Goal: Participate in discussion: Engage in conversation with other users on a specific topic

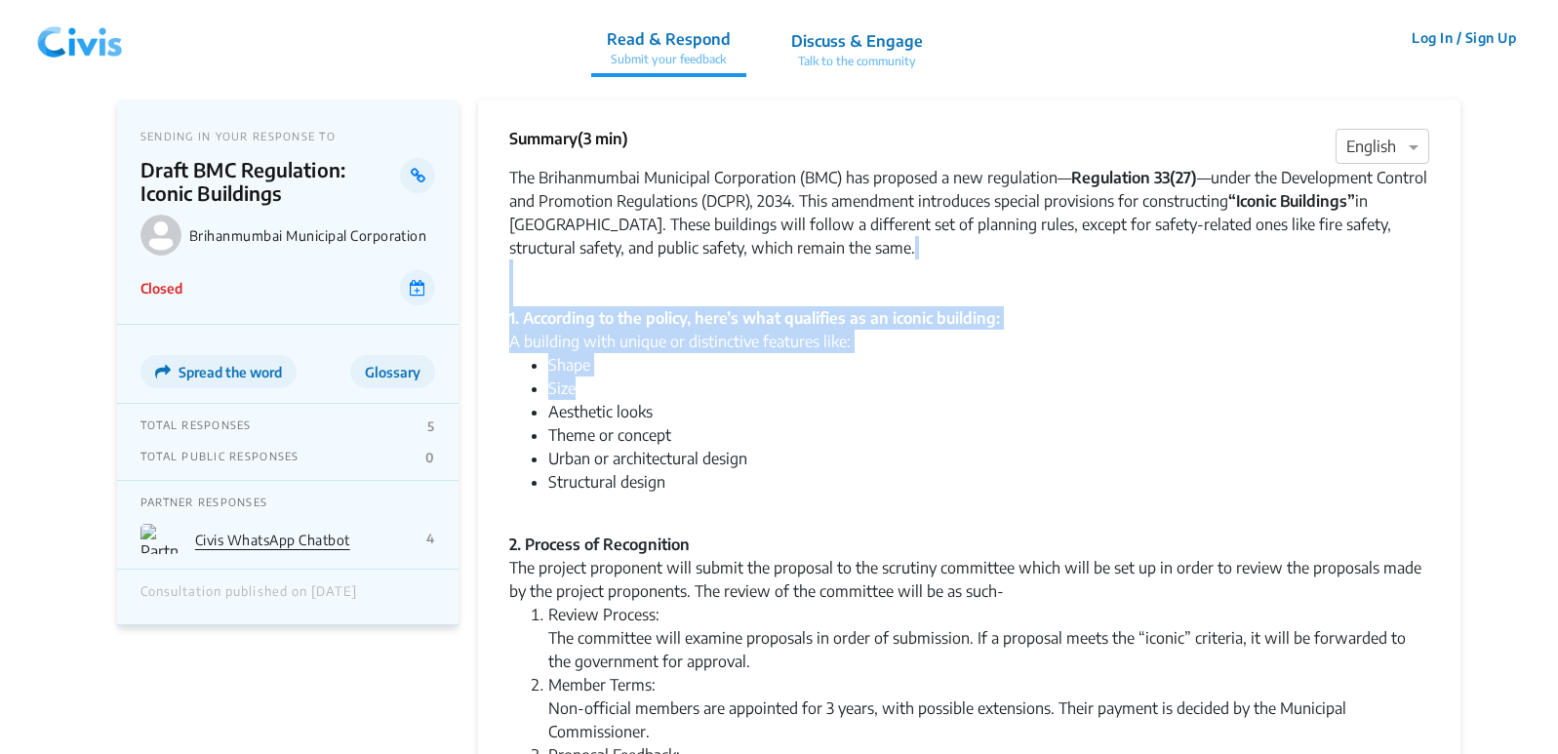
click at [1115, 503] on li "Structural design" at bounding box center [988, 493] width 881 height 47
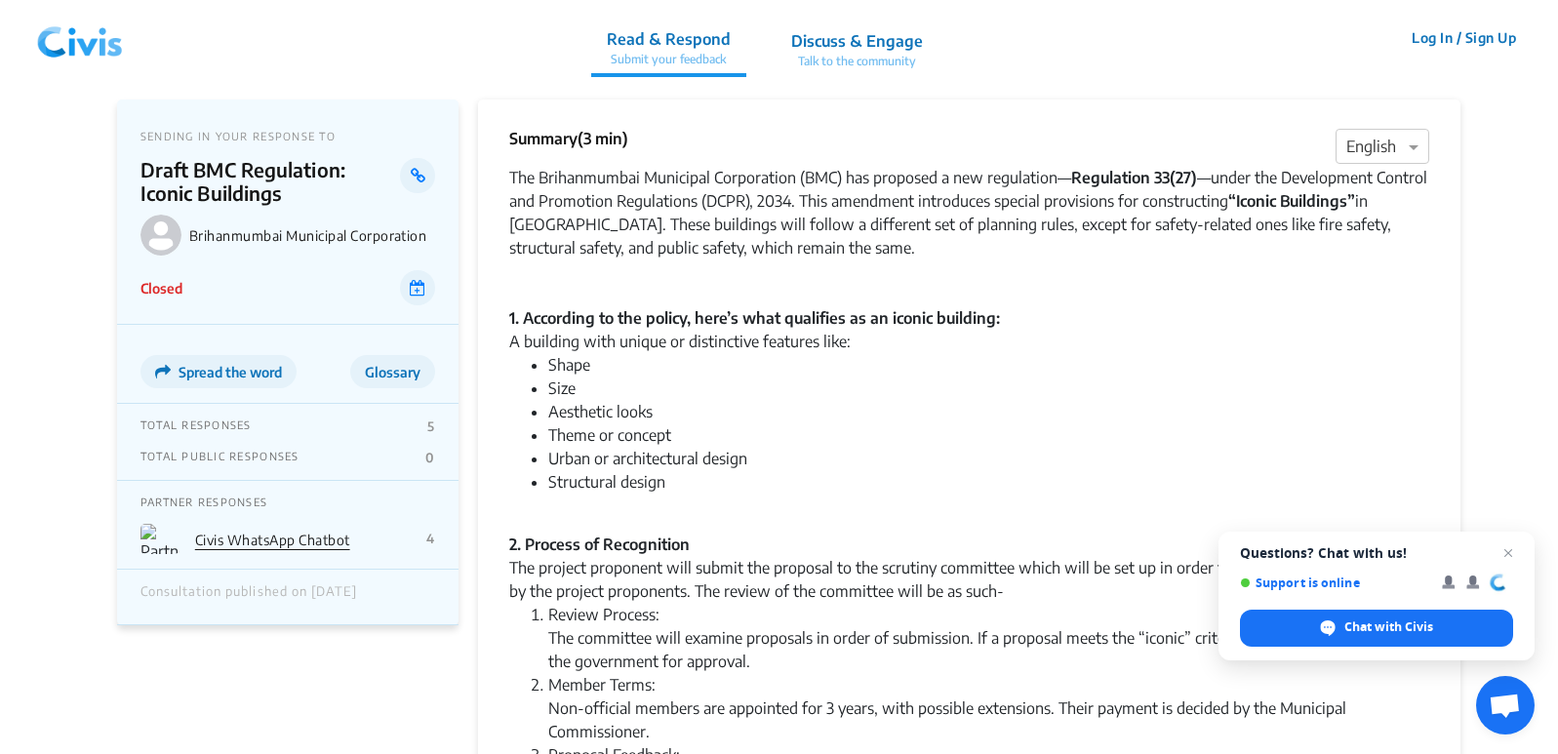
click at [1412, 376] on li "Shape" at bounding box center [988, 364] width 881 height 23
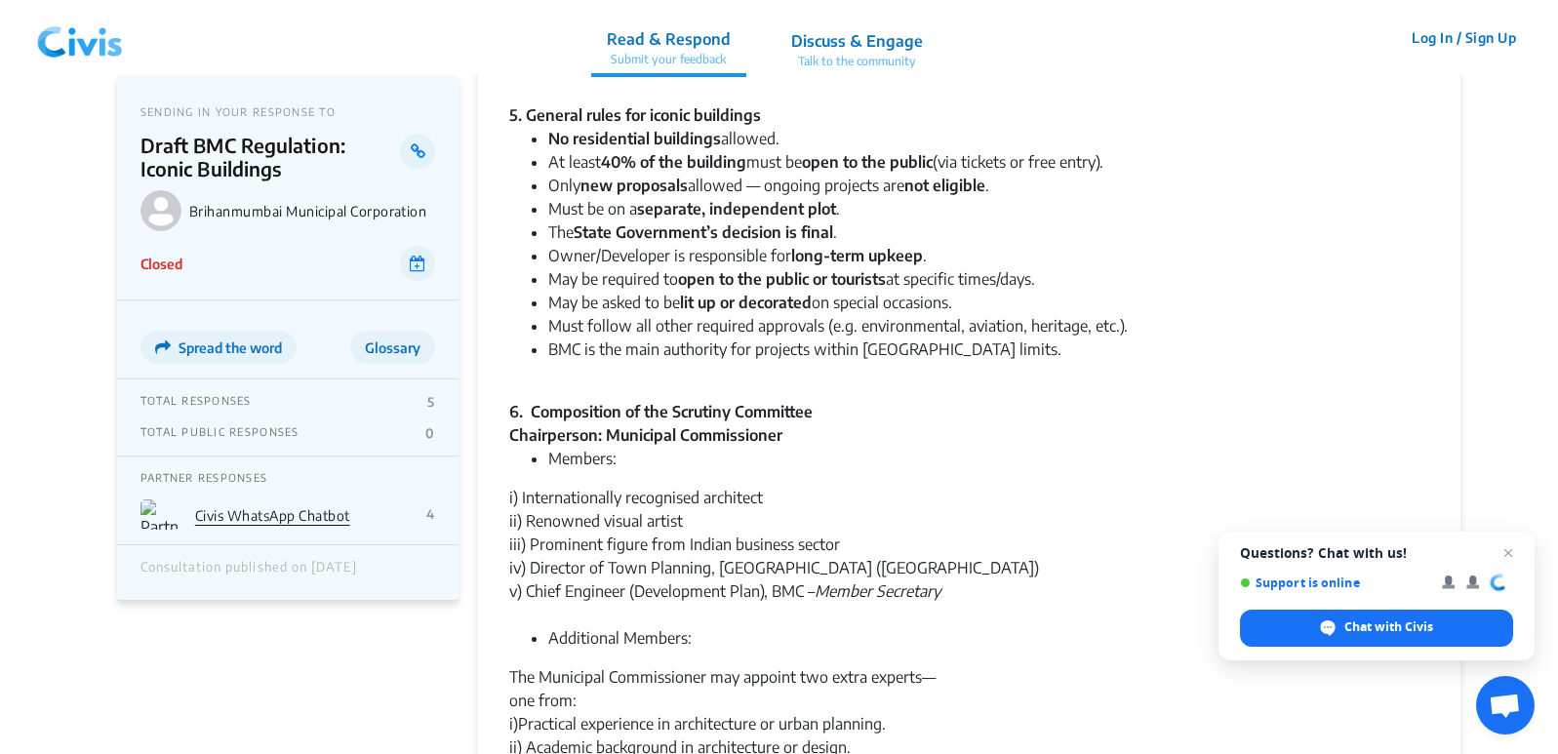
scroll to position [1338, 0]
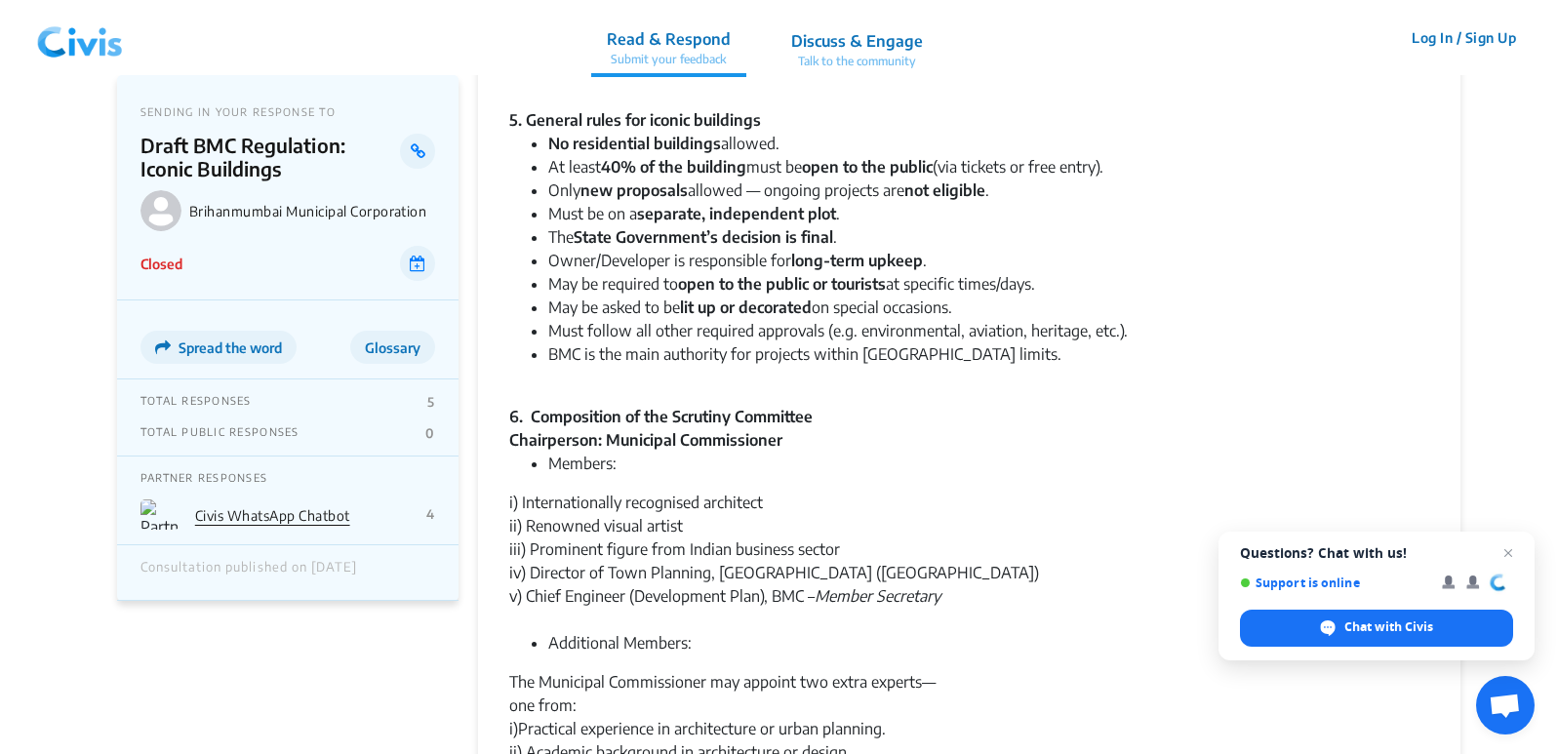
click at [1549, 534] on app-consultation-profile "SENDING IN YOUR RESPONSE TO Draft BMC Regulation: Iconic Buildings Brihanmumbai…" at bounding box center [779, 113] width 1558 height 2753
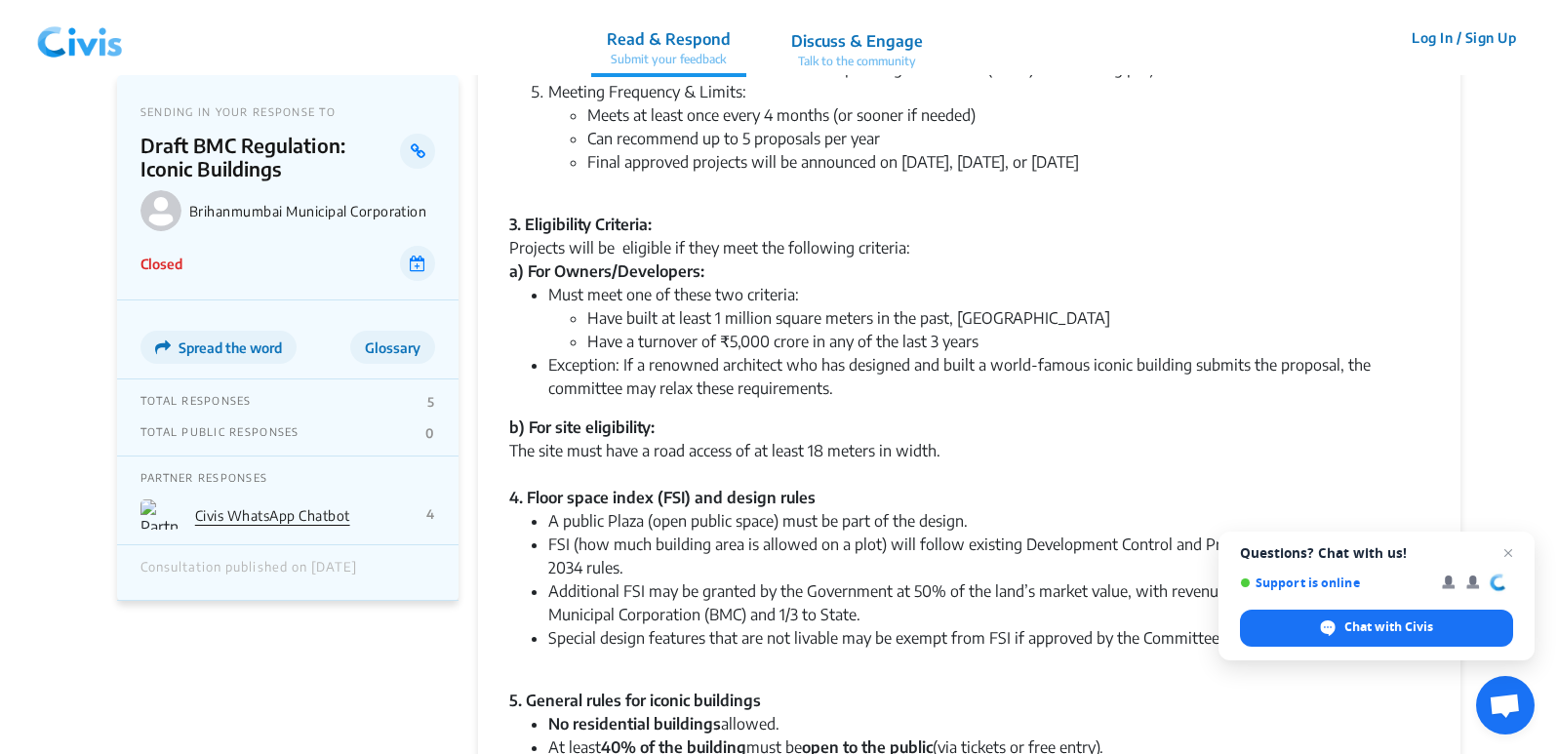
scroll to position [216, 0]
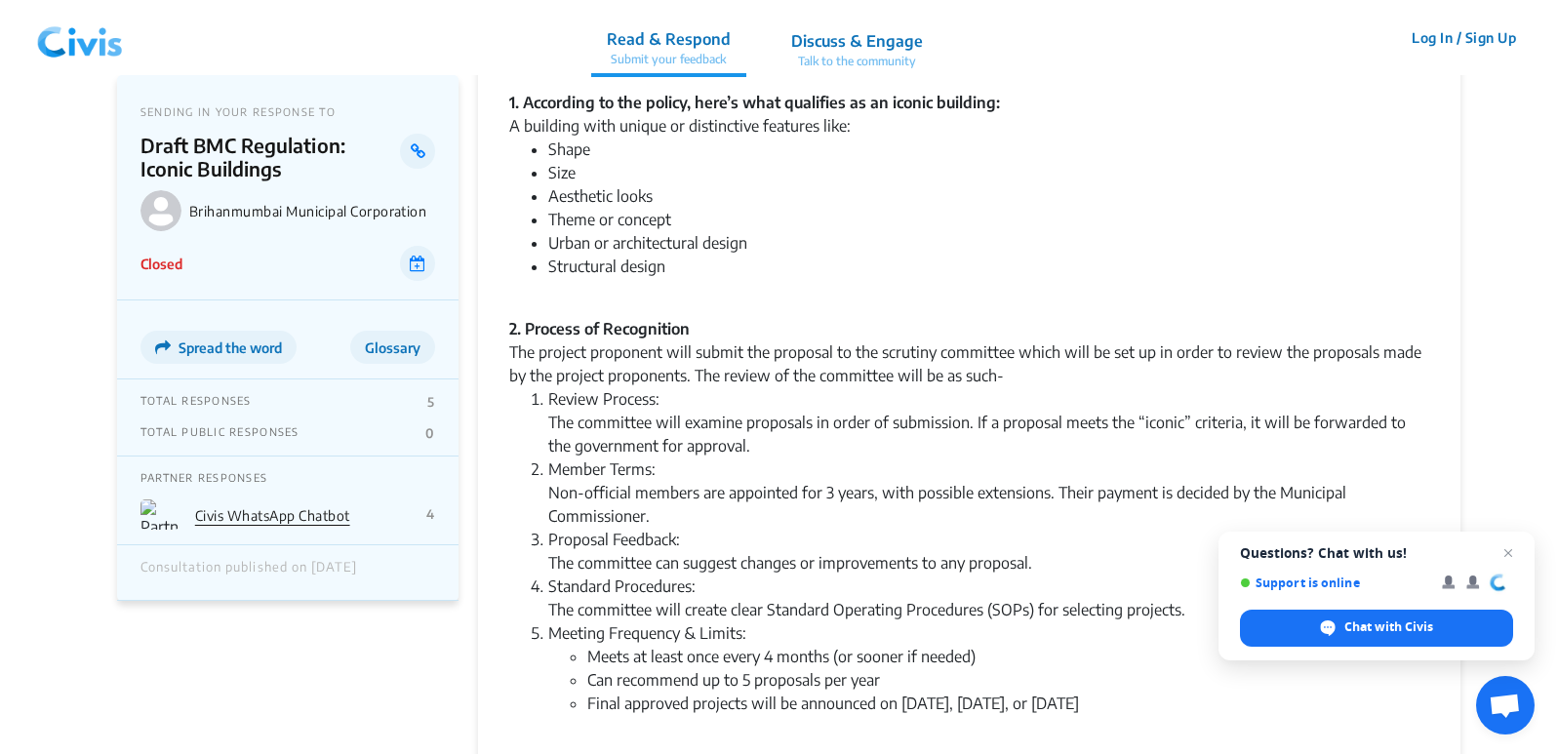
click at [678, 50] on p "Read & Respond" at bounding box center [669, 38] width 124 height 23
click at [669, 67] on p "Submit your feedback" at bounding box center [669, 60] width 124 height 18
click at [658, 46] on p "Read & Respond" at bounding box center [669, 38] width 124 height 23
click at [671, 74] on link "Read & Respond Submit your feedback" at bounding box center [668, 37] width 155 height 79
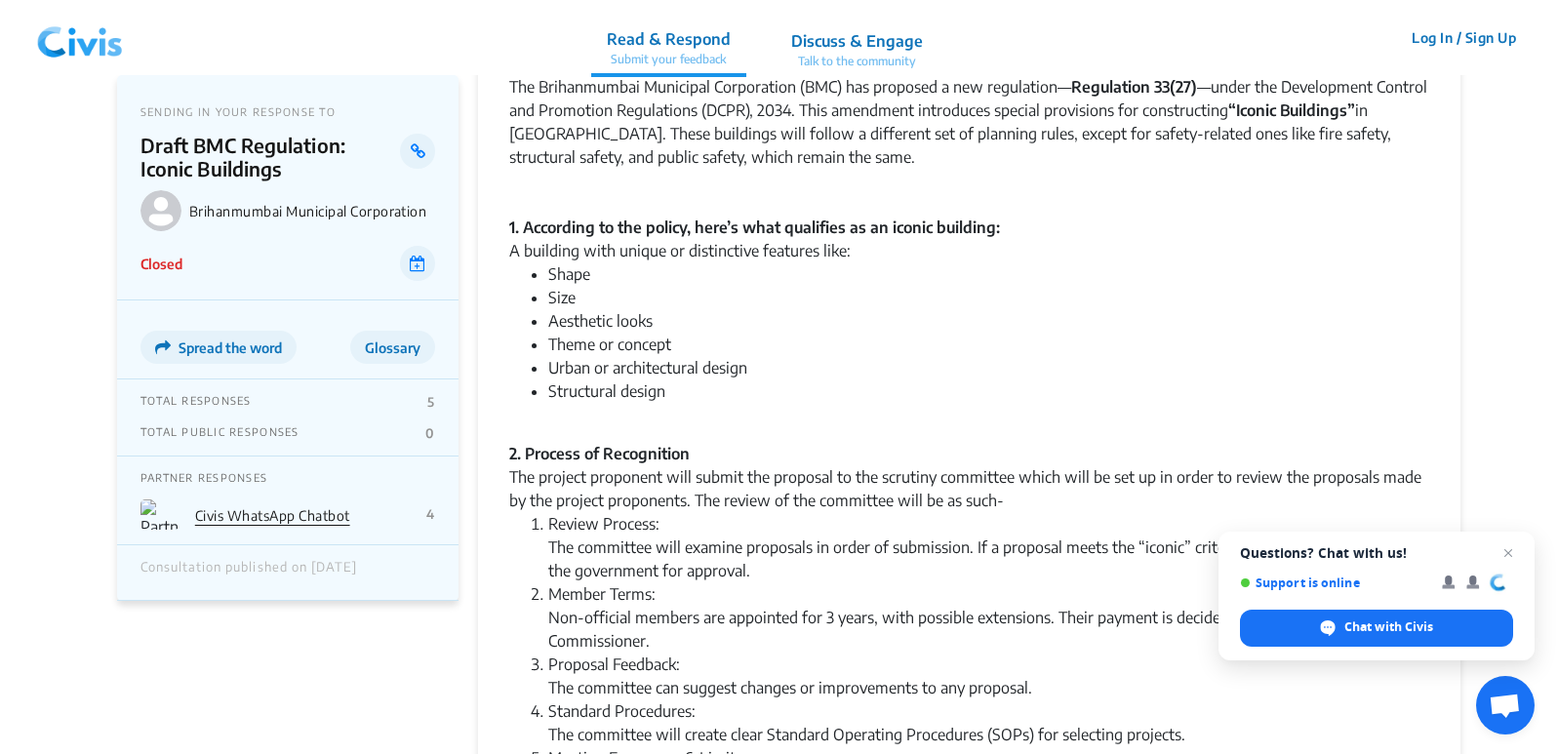
scroll to position [0, 0]
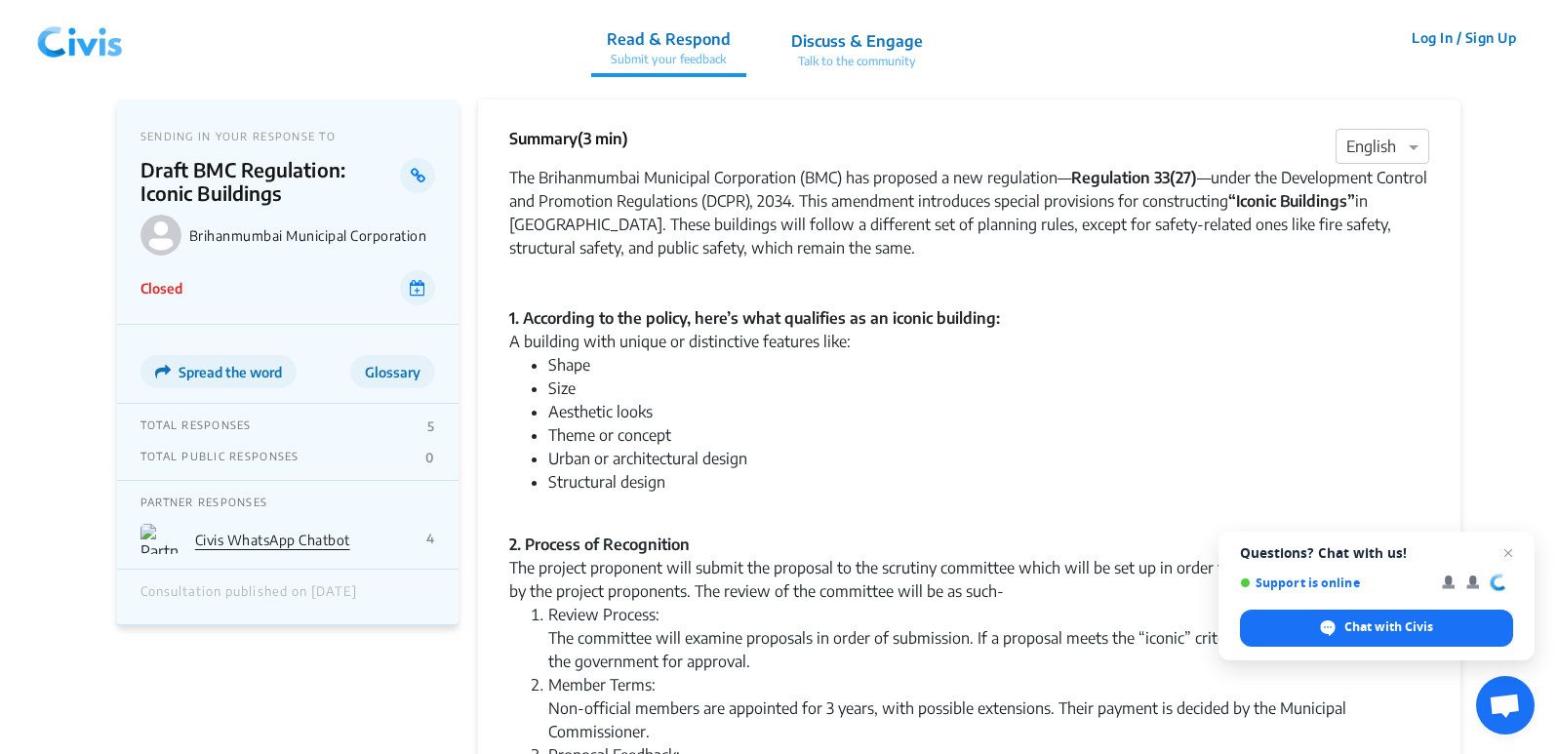
click at [1087, 366] on li "Shape" at bounding box center [988, 364] width 881 height 23
